Goal: Find contact information: Find contact information

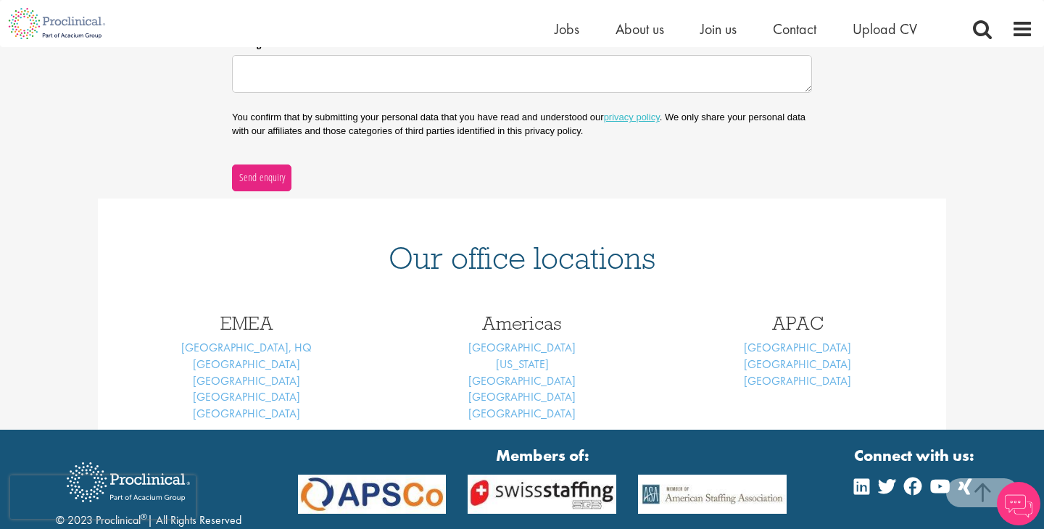
scroll to position [561, 0]
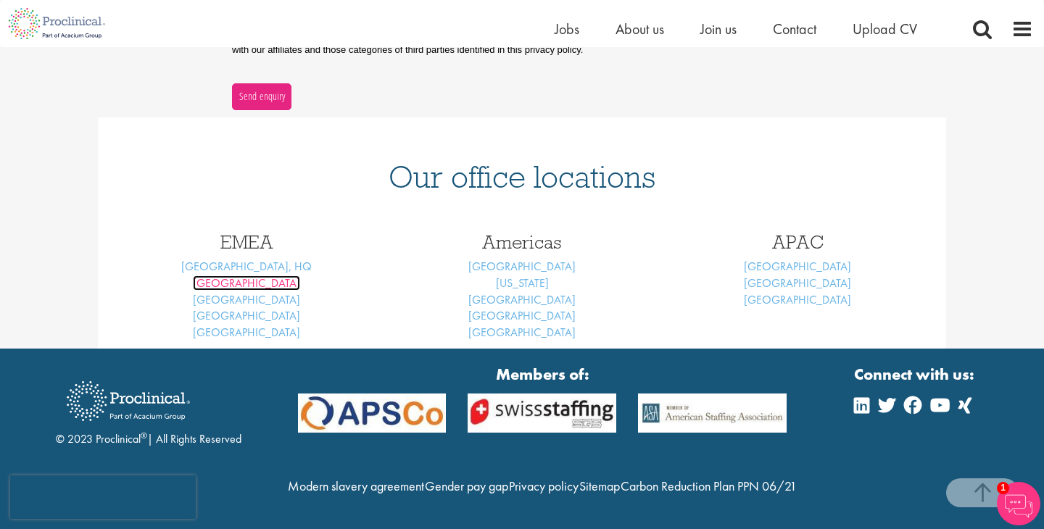
click at [248, 275] on link "[GEOGRAPHIC_DATA]" at bounding box center [246, 282] width 107 height 15
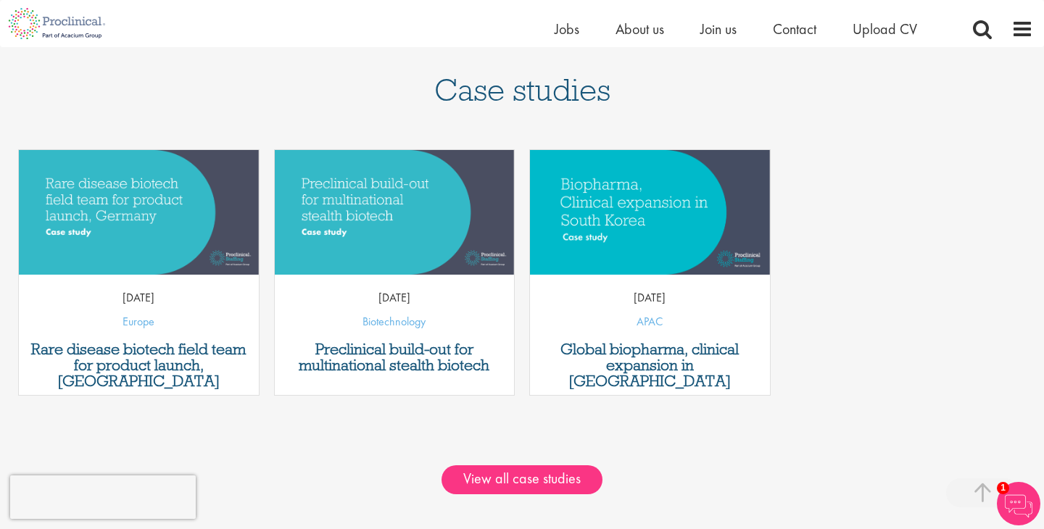
scroll to position [1217, 0]
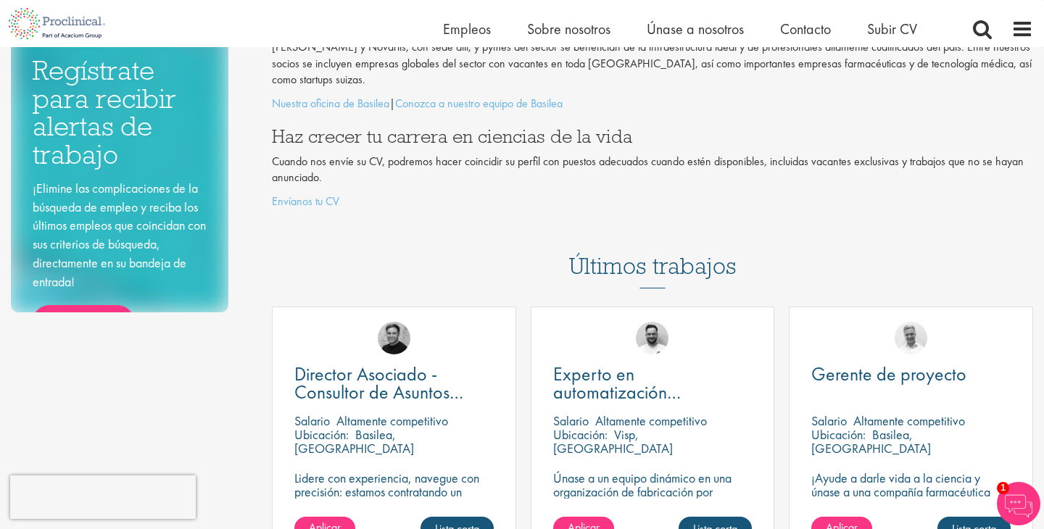
scroll to position [198, 0]
